Goal: Task Accomplishment & Management: Use online tool/utility

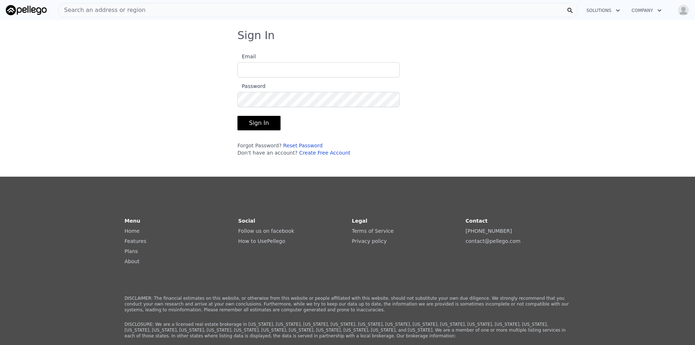
type input "[EMAIL_ADDRESS][DOMAIN_NAME]"
click at [263, 127] on button "Sign In" at bounding box center [258, 123] width 43 height 14
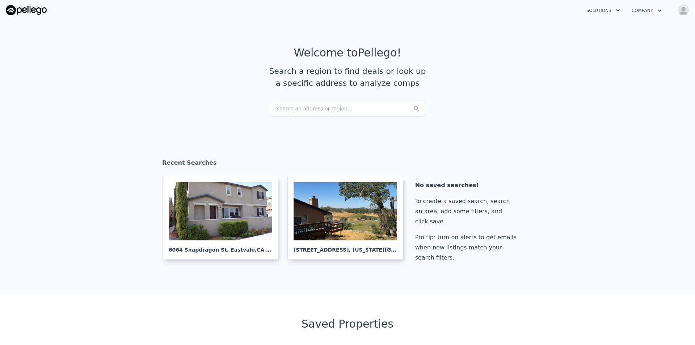
click at [328, 105] on div "Search an address or region..." at bounding box center [347, 109] width 155 height 16
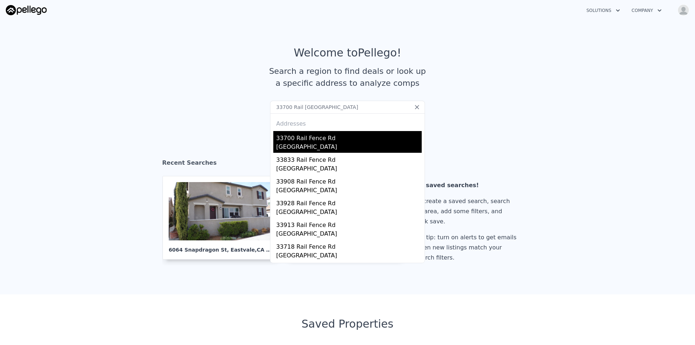
type input "33700 Rail [GEOGRAPHIC_DATA]"
click at [307, 145] on div "[GEOGRAPHIC_DATA]" at bounding box center [348, 148] width 145 height 10
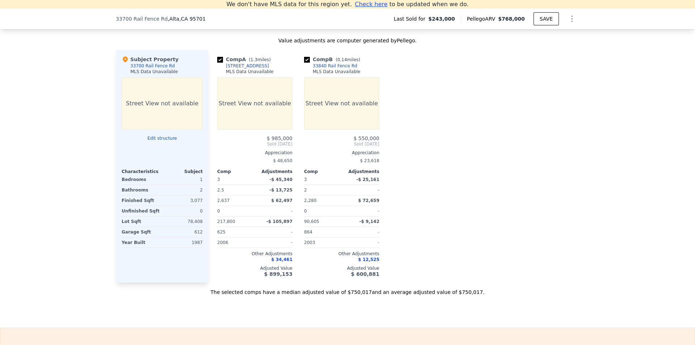
scroll to position [679, 0]
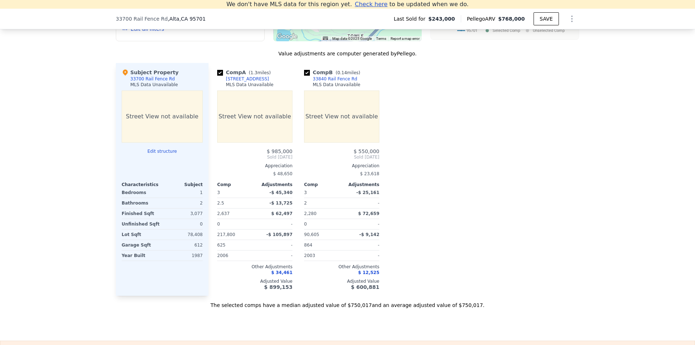
click at [159, 154] on button "Edit structure" at bounding box center [162, 151] width 81 height 6
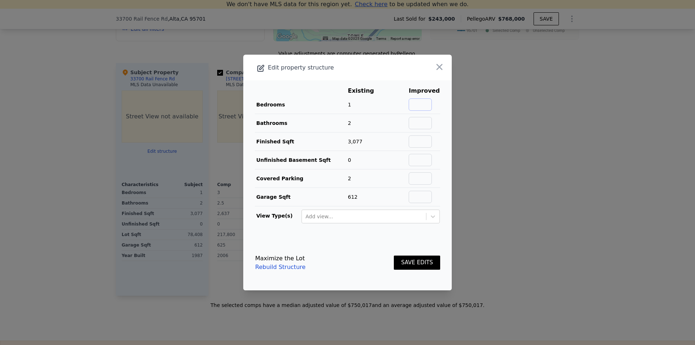
click at [413, 102] on input "text" at bounding box center [420, 104] width 23 height 12
type input "4"
click at [425, 119] on input "text" at bounding box center [420, 123] width 23 height 12
type input "4"
click at [428, 139] on input "text" at bounding box center [420, 141] width 23 height 12
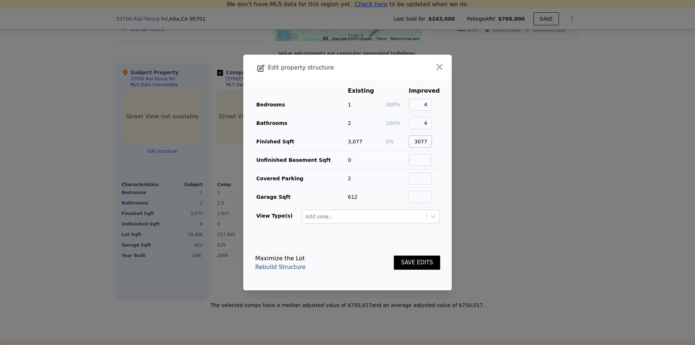
type input "3077"
type input "0"
type input "2"
type input "612"
click at [405, 257] on button "SAVE EDITS" at bounding box center [417, 263] width 46 height 14
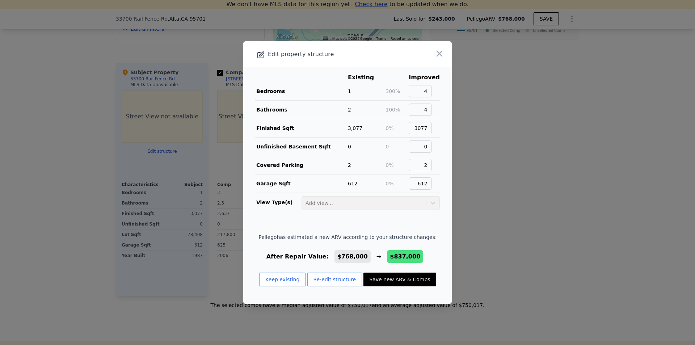
click at [396, 278] on button "Save new ARV & Comps" at bounding box center [399, 280] width 72 height 14
type input "$ 837,000"
type input "$ 530,394"
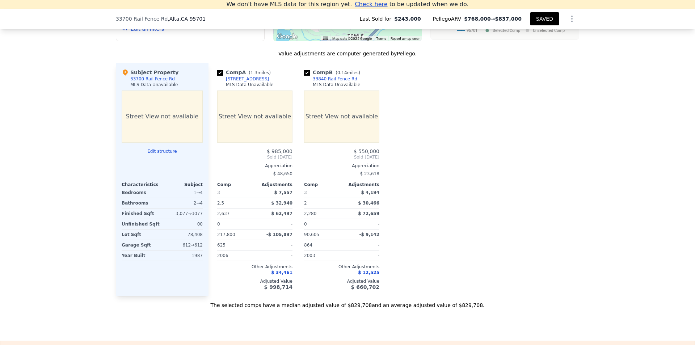
drag, startPoint x: 359, startPoint y: 80, endPoint x: 358, endPoint y: 84, distance: 4.0
click at [358, 84] on div "Comp B ( 0.14 miles) 33840 Rail Fence Rd MLS Data Unavailable" at bounding box center [341, 80] width 75 height 22
drag, startPoint x: 358, startPoint y: 84, endPoint x: 348, endPoint y: 84, distance: 10.1
click at [348, 84] on div "Comp B ( 0.14 miles) 33840 Rail Fence Rd MLS Data Unavailable" at bounding box center [341, 80] width 75 height 22
copy div "33840 Rail Fence Rd"
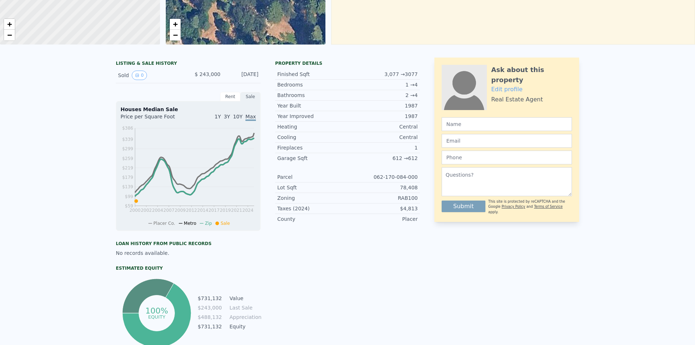
scroll to position [0, 0]
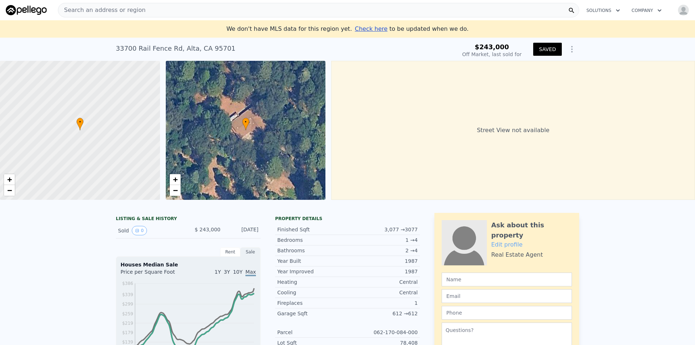
drag, startPoint x: 436, startPoint y: 128, endPoint x: 444, endPoint y: 64, distance: 64.9
click at [276, 119] on div "• + −" at bounding box center [246, 130] width 160 height 139
click at [179, 180] on link "+" at bounding box center [175, 179] width 11 height 11
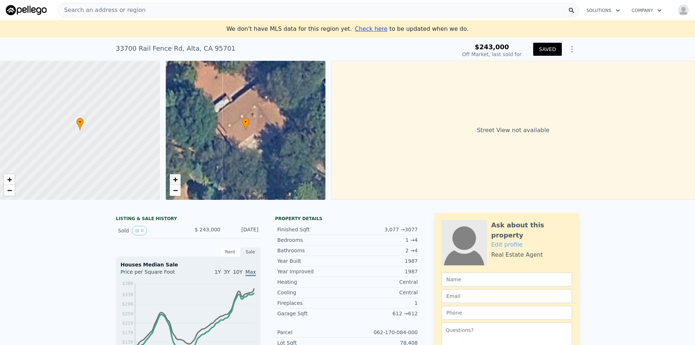
click at [179, 180] on link "+" at bounding box center [175, 179] width 11 height 11
